Goal: Communication & Community: Answer question/provide support

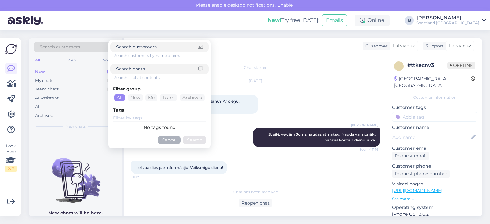
scroll to position [27, 0]
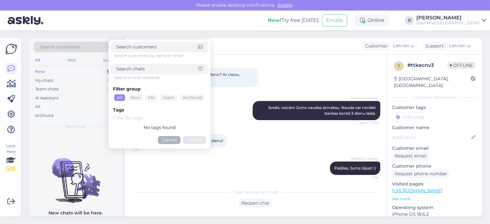
click at [129, 70] on input at bounding box center [157, 69] width 82 height 7
paste input "1000477694"
type input "1000477694"
click at [194, 139] on button "Search" at bounding box center [194, 140] width 23 height 8
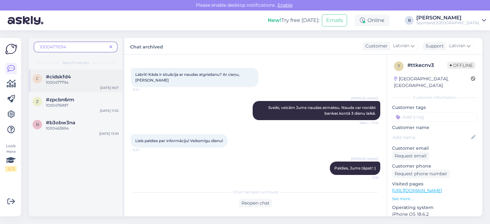
click at [72, 87] on div "c #cidskfd4 1000477794 [DATE] 9:07" at bounding box center [76, 81] width 94 height 23
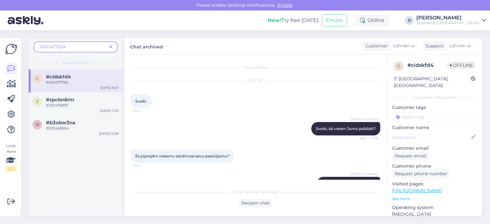
scroll to position [192, 0]
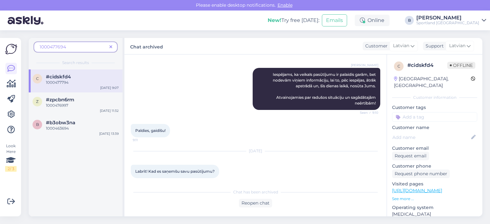
click at [110, 46] on icon at bounding box center [110, 47] width 3 height 4
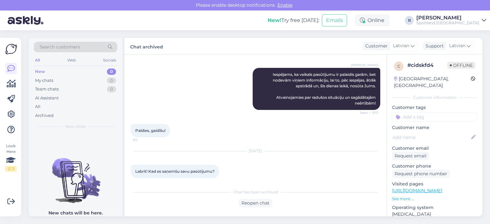
click at [63, 46] on span "Search customers" at bounding box center [60, 47] width 41 height 7
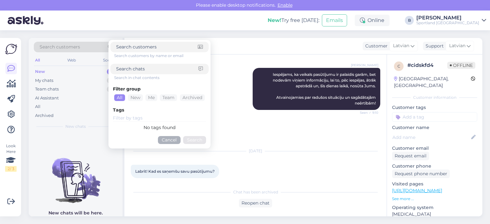
click at [123, 71] on input at bounding box center [157, 69] width 82 height 7
paste input "1000477887"
type input "1000477887"
click at [190, 140] on button "Search" at bounding box center [194, 140] width 23 height 8
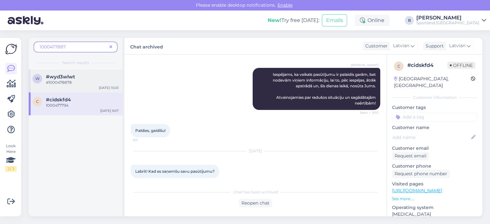
click at [72, 84] on div "#1000478878" at bounding box center [82, 83] width 73 height 6
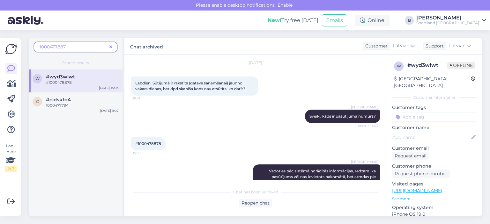
scroll to position [11, 0]
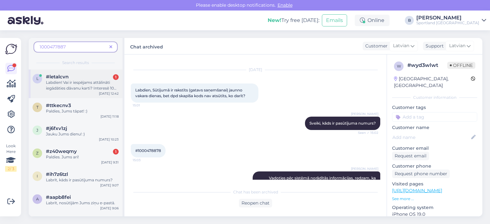
click at [61, 85] on span "Labdien! Vai ir iespējams attālināti iegādāties dāvanu karti? Interesē 100 EUR …" at bounding box center [81, 94] width 71 height 28
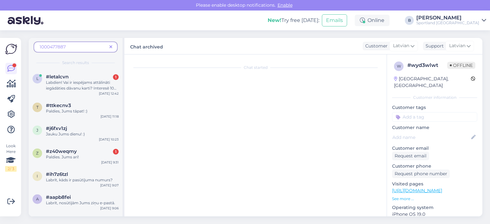
scroll to position [0, 0]
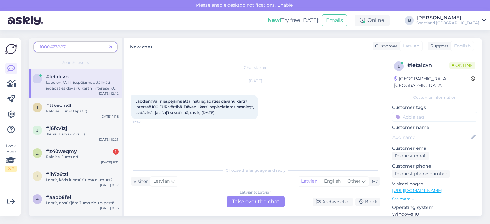
click at [249, 200] on div "Latvian to Latvian Take over the chat" at bounding box center [256, 201] width 58 height 11
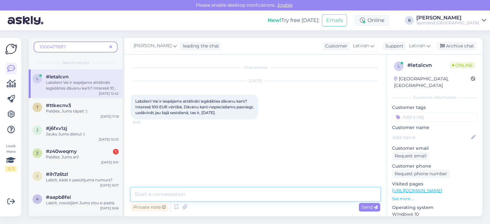
click at [245, 192] on textarea at bounding box center [256, 194] width 250 height 13
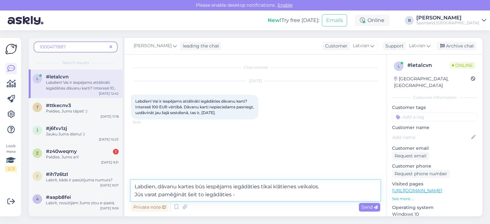
paste textarea "[URL][DOMAIN_NAME]"
type textarea "Labdien, dāvanu kartes būs iespējams iegādāties tikai klātienes veikalos. Jūs v…"
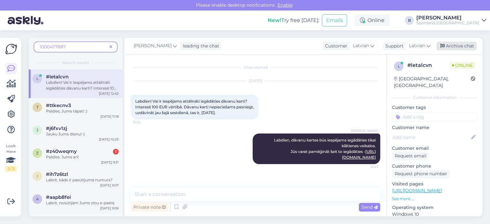
click at [454, 45] on div "Archive chat" at bounding box center [457, 46] width 40 height 9
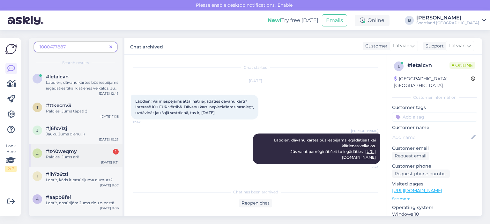
click at [86, 155] on div "Paldies. Jums arī!" at bounding box center [82, 158] width 73 height 6
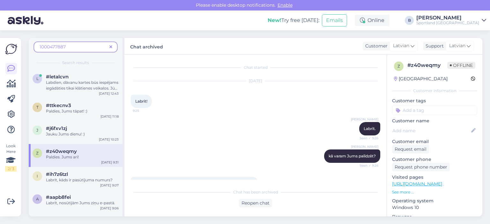
scroll to position [306, 0]
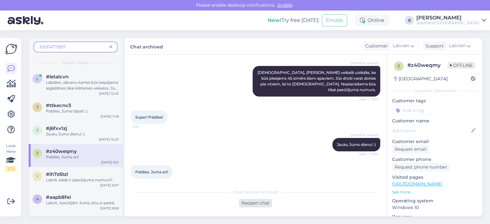
click at [268, 202] on div "Reopen chat" at bounding box center [255, 203] width 33 height 9
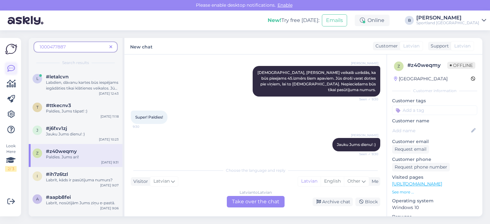
click at [9, 65] on icon at bounding box center [11, 69] width 8 height 8
click at [110, 46] on icon at bounding box center [110, 47] width 3 height 4
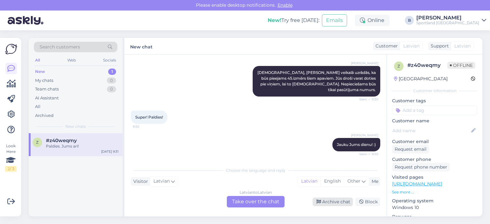
click at [341, 203] on div "Archive chat" at bounding box center [333, 202] width 40 height 9
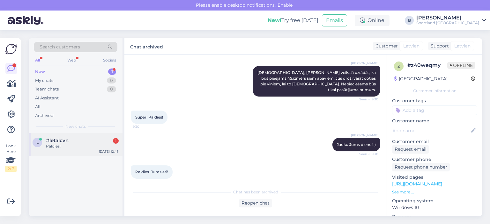
click at [80, 147] on div "Paldies!" at bounding box center [82, 147] width 73 height 6
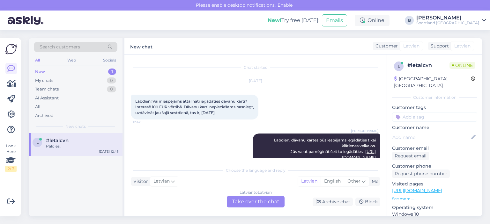
scroll to position [40, 0]
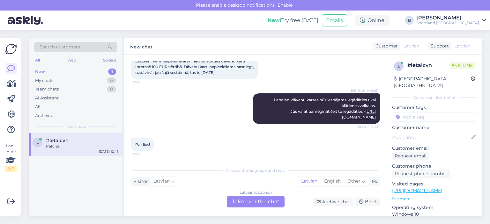
click at [260, 197] on div "Latvian to Latvian Take over the chat" at bounding box center [256, 201] width 58 height 11
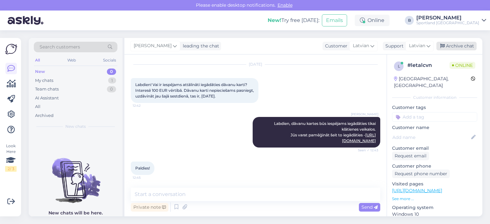
click at [457, 46] on div "Archive chat" at bounding box center [457, 46] width 40 height 9
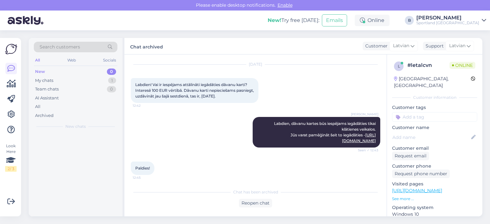
scroll to position [19, 0]
